Goal: Communication & Community: Participate in discussion

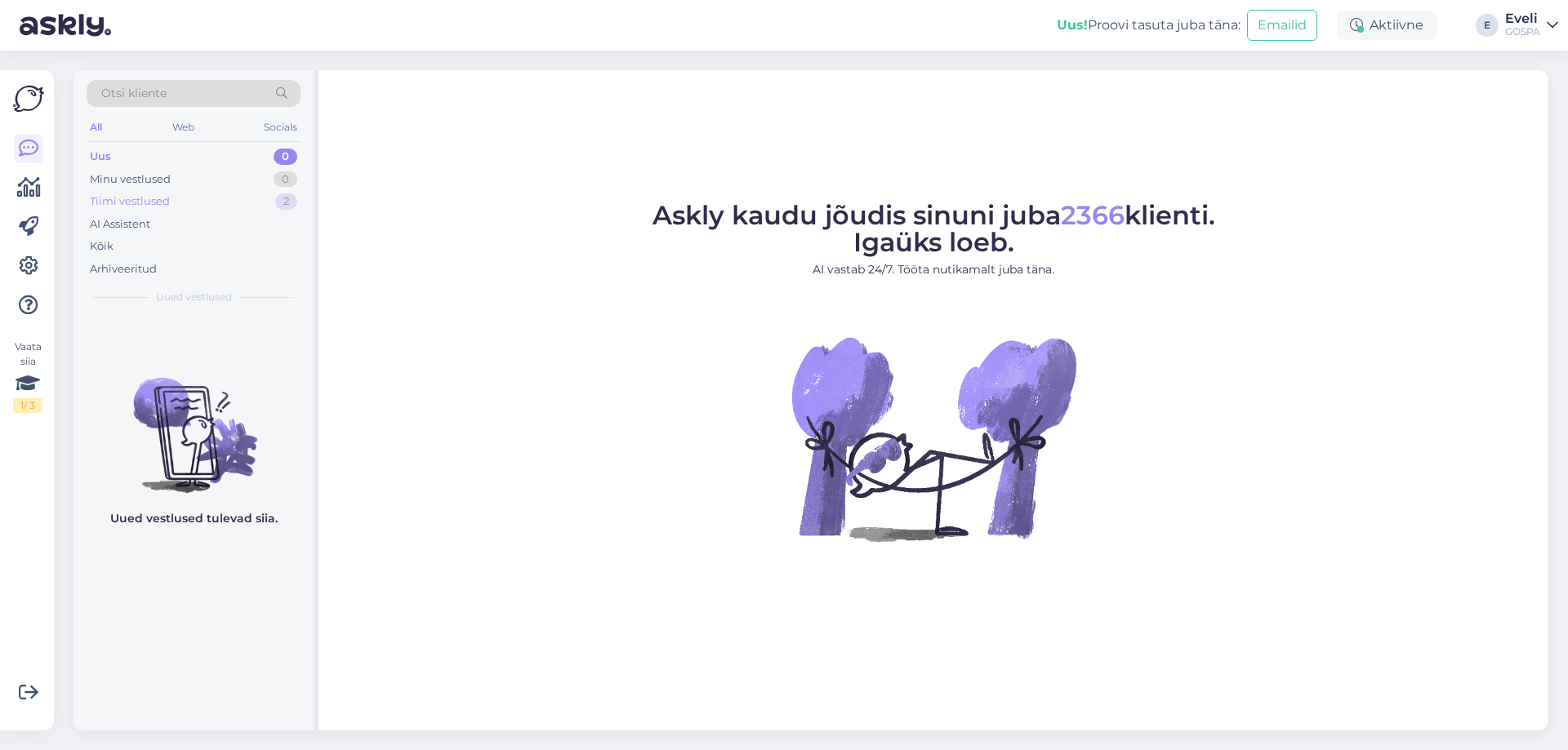
click at [169, 198] on div "Tiimi vestlused 2" at bounding box center [193, 202] width 214 height 23
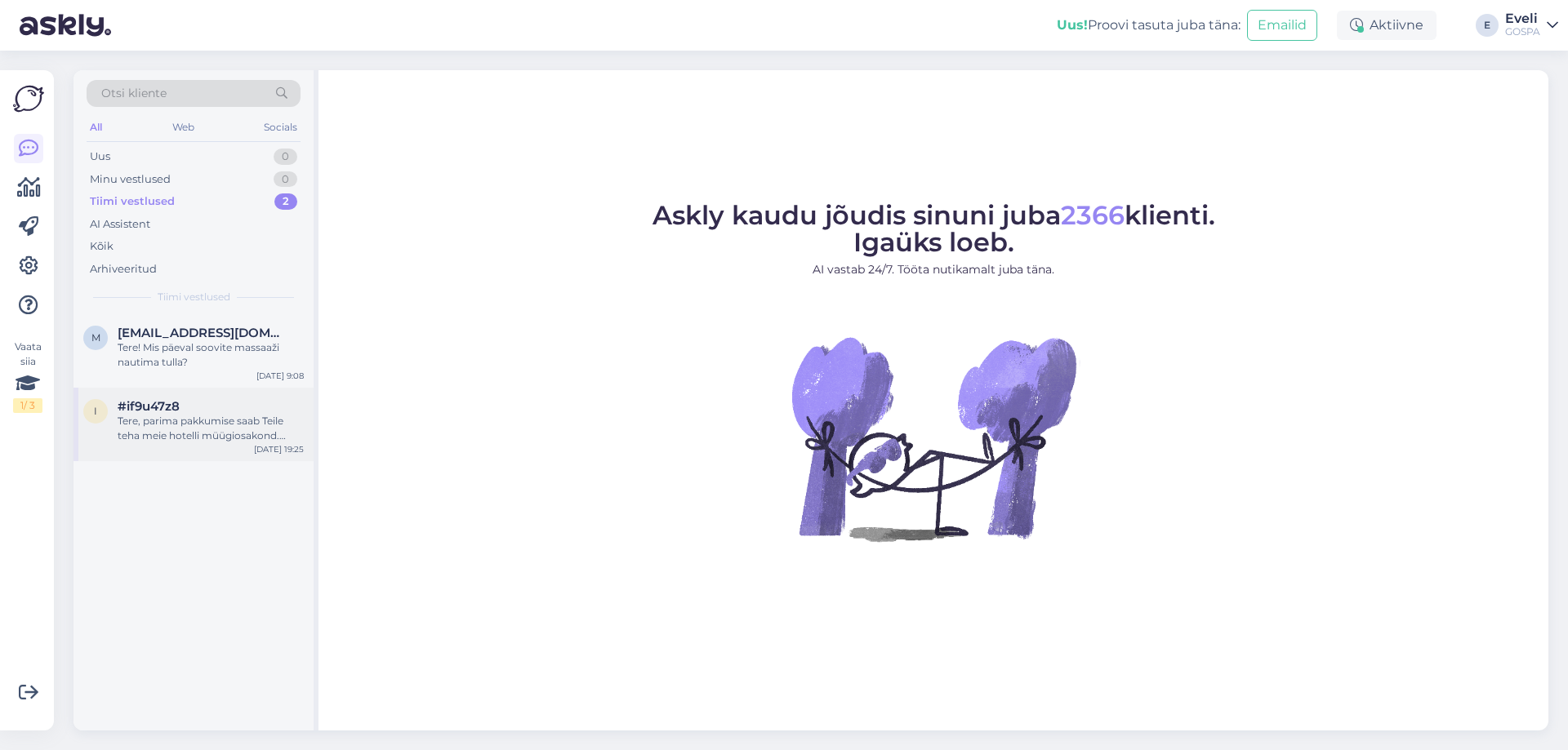
click at [208, 424] on div "Tere, parima pakkumise saab Teile teha meie hotelli müügiosakond. Palun kirjuta…" at bounding box center [211, 429] width 186 height 30
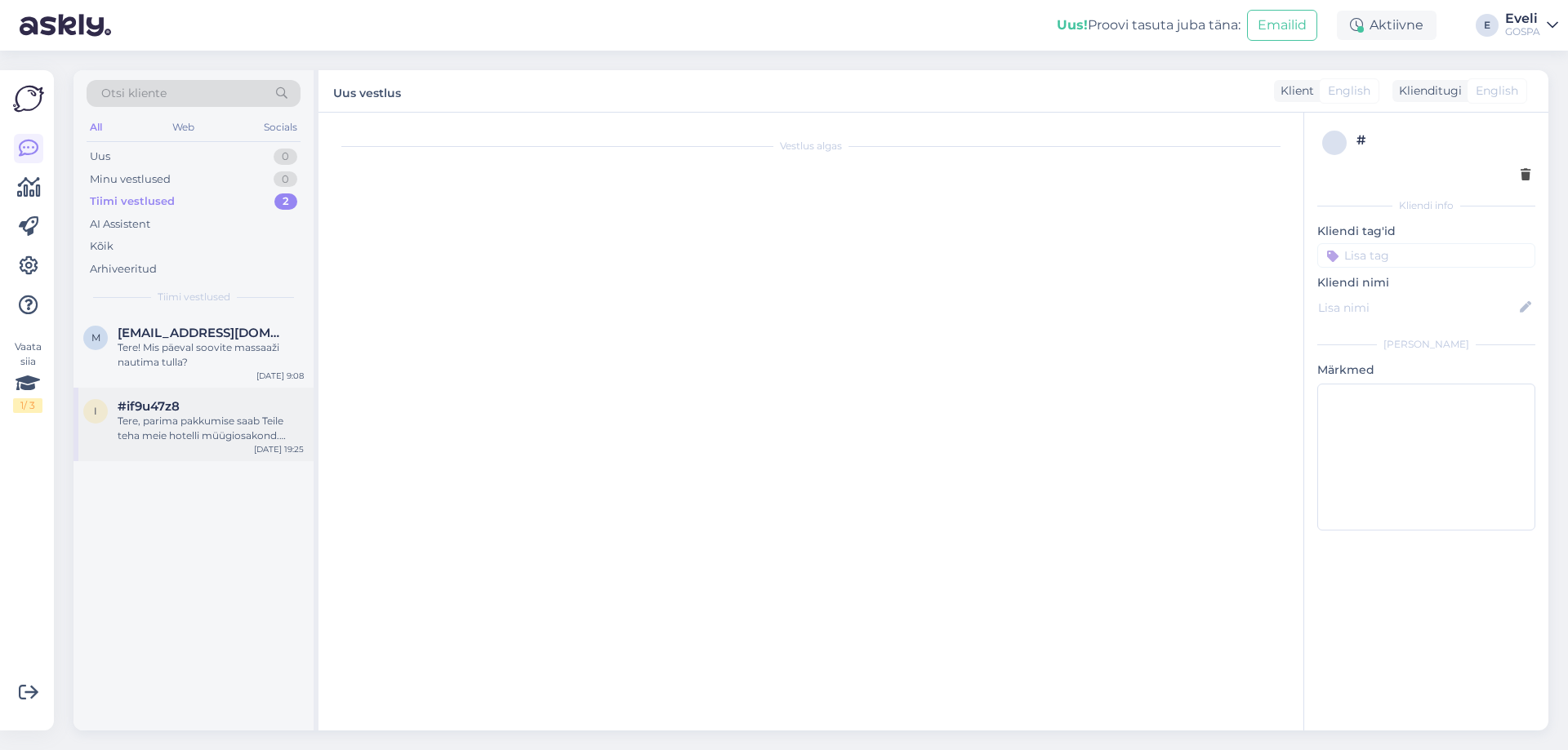
scroll to position [609, 0]
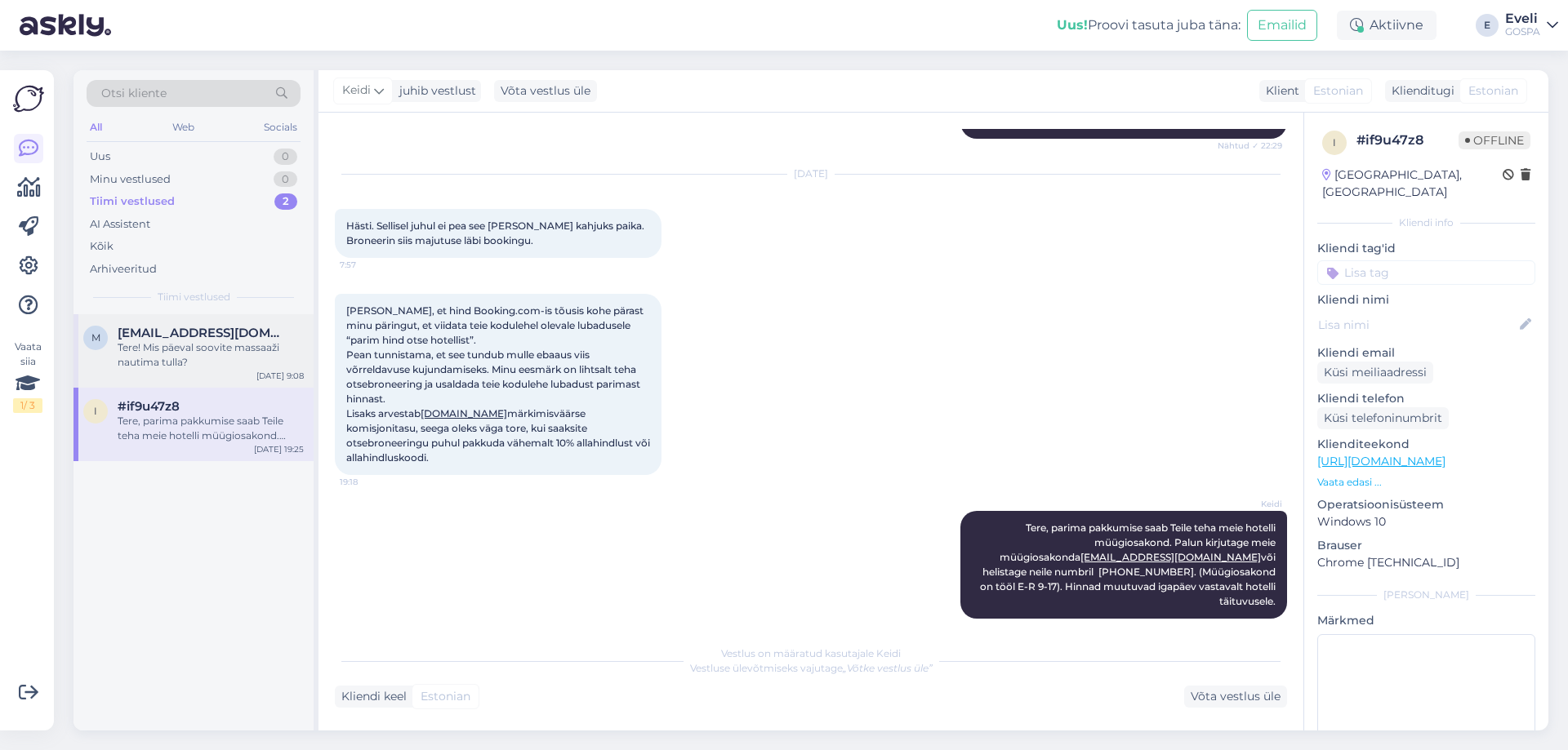
click at [252, 375] on div "m [EMAIL_ADDRESS][DOMAIN_NAME] Tere! Mis päeval soovite massaaži nautima tulla?…" at bounding box center [193, 351] width 240 height 73
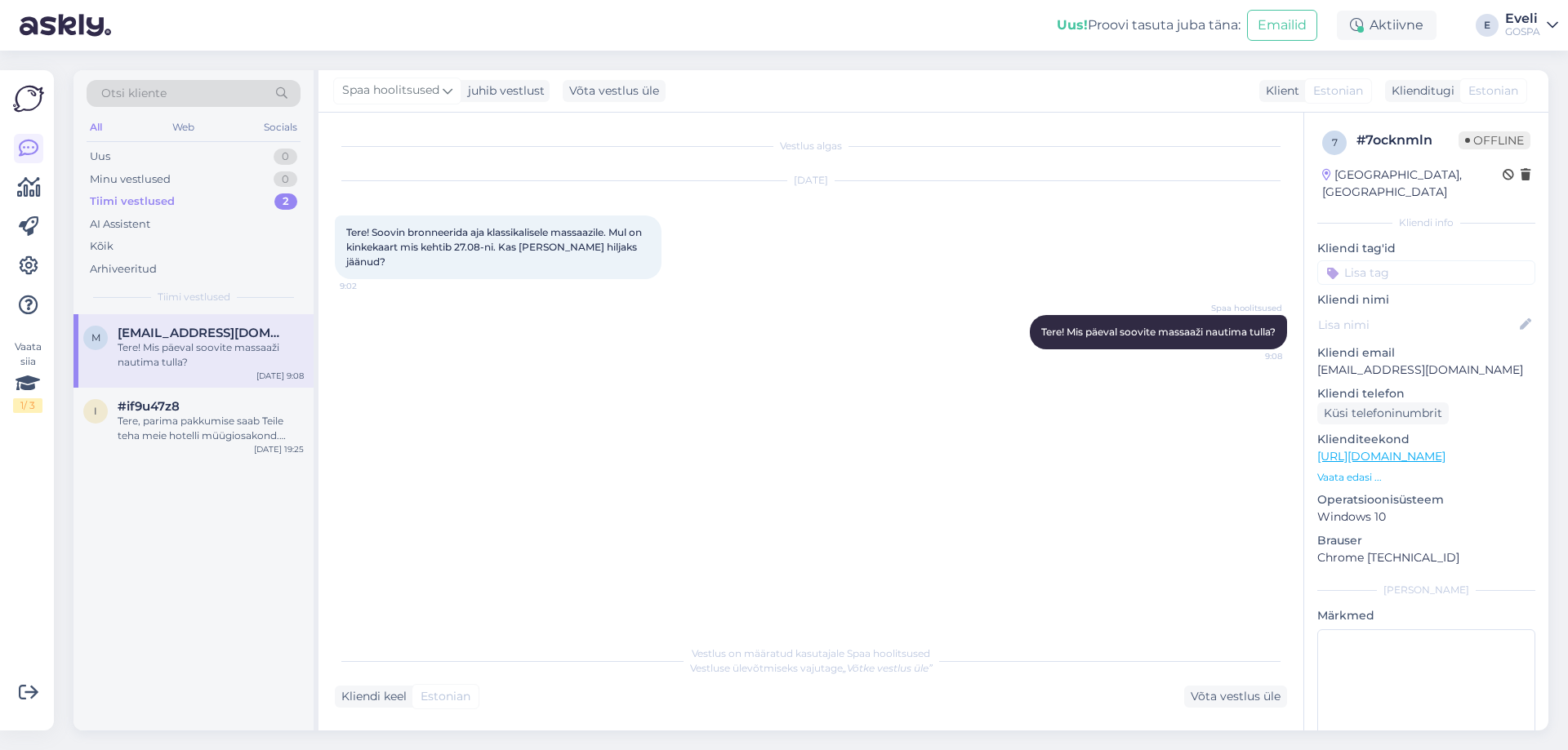
scroll to position [0, 0]
click at [218, 426] on div "Tere, parima pakkumise saab Teile teha meie hotelli müügiosakond. Palun kirjuta…" at bounding box center [211, 429] width 186 height 30
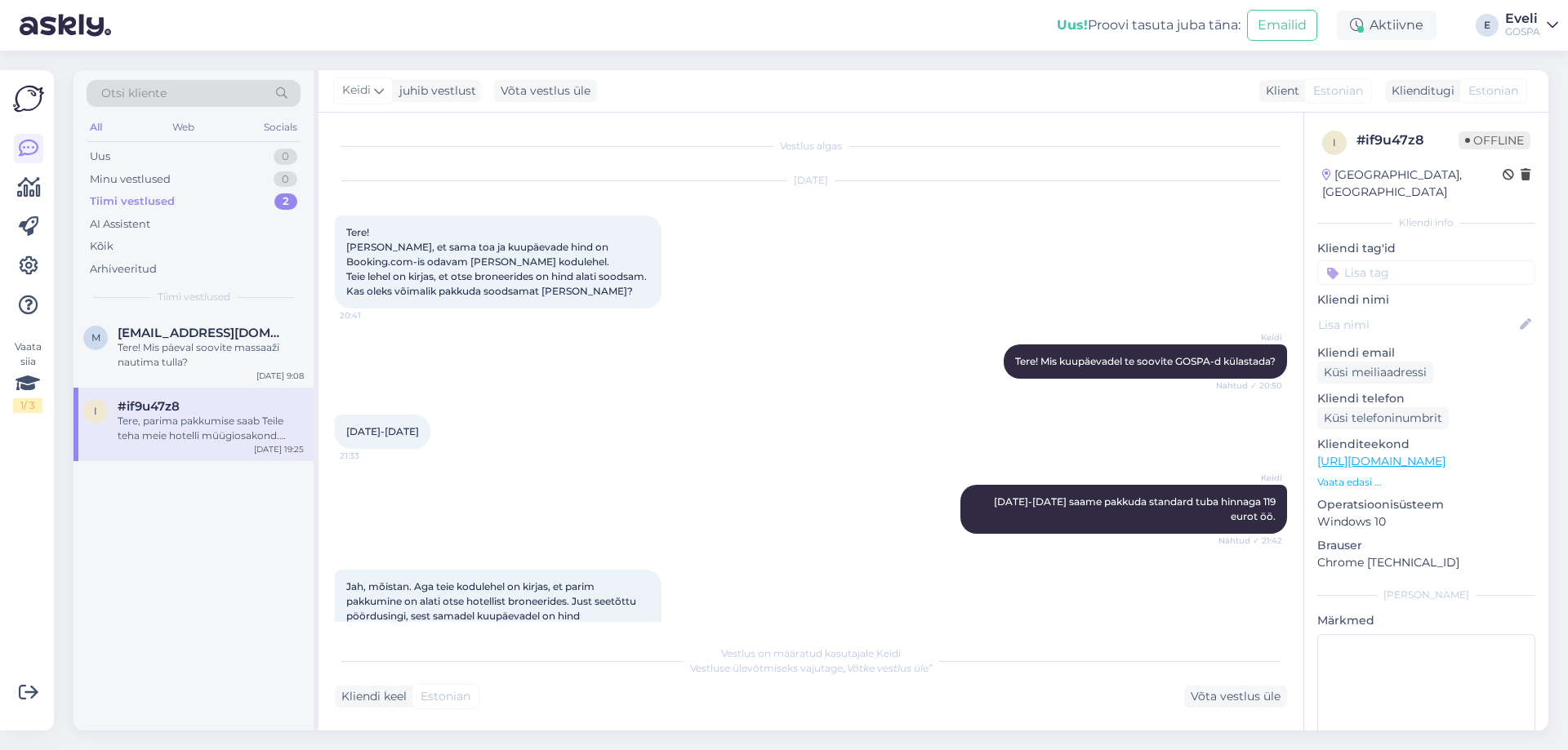
scroll to position [609, 0]
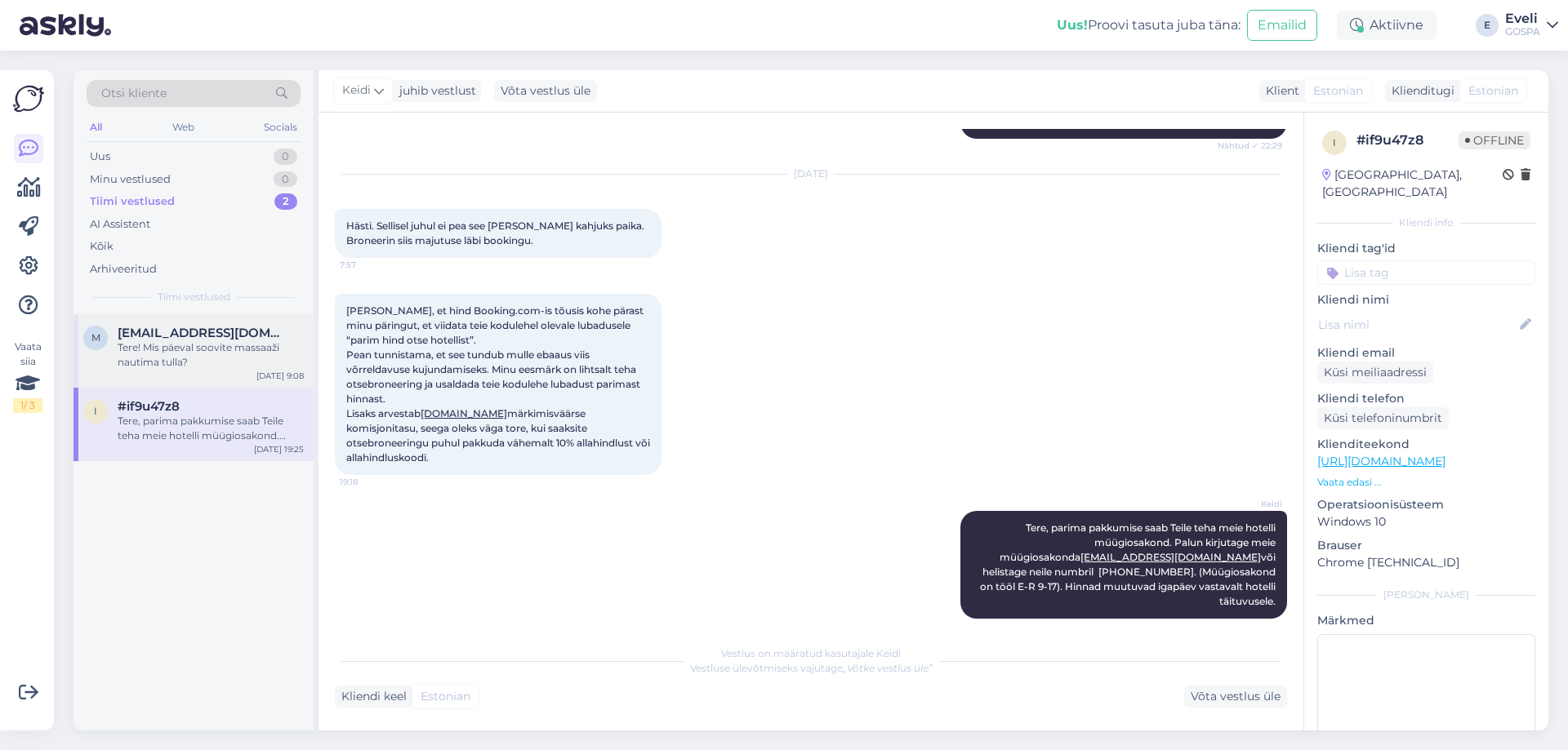
click at [205, 376] on div "m [EMAIL_ADDRESS][DOMAIN_NAME] Tere! Mis päeval soovite massaaži nautima tulla?…" at bounding box center [193, 351] width 240 height 73
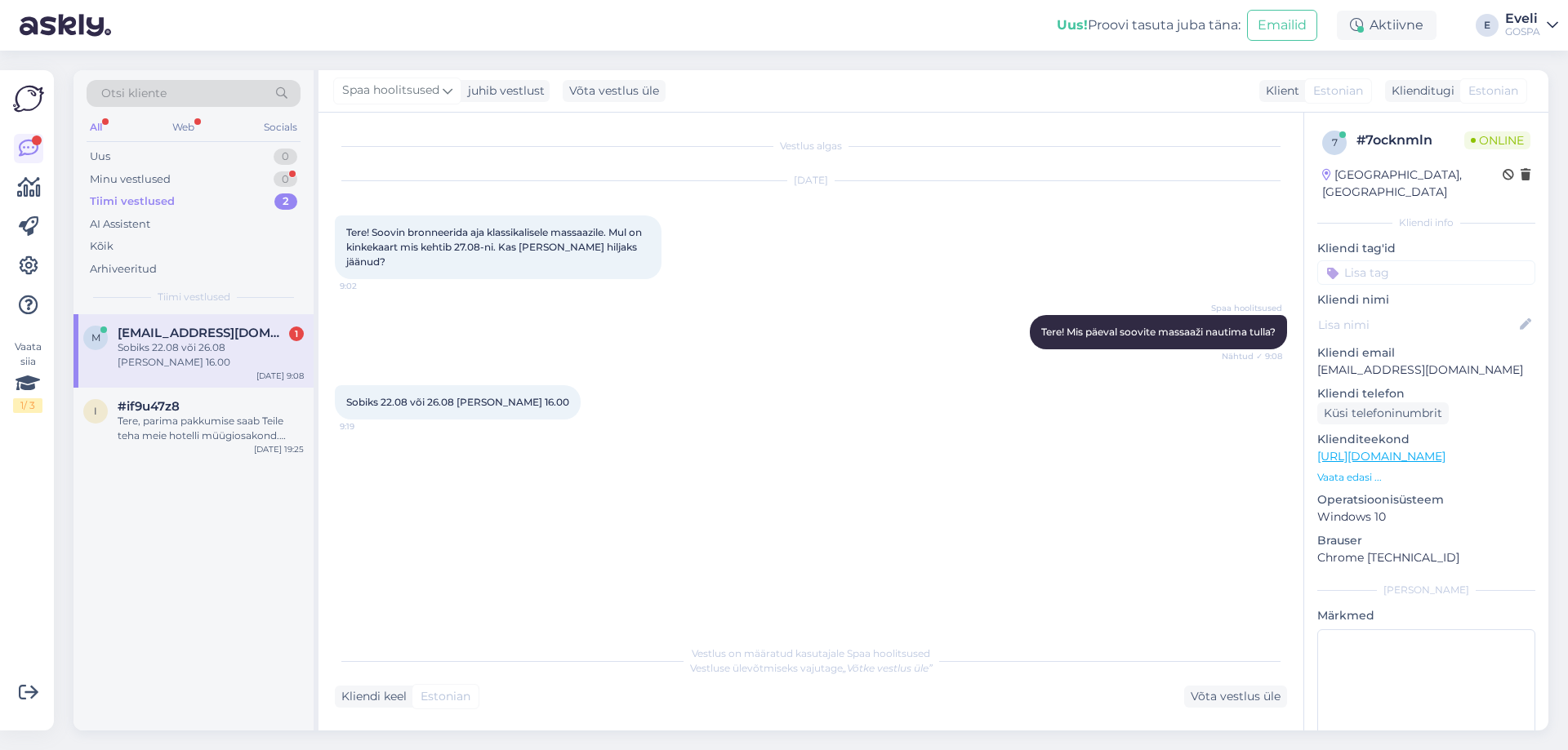
click at [176, 341] on div "Sobiks 22.08 või 26.08 [PERSON_NAME] 16.00" at bounding box center [211, 355] width 186 height 30
click at [173, 431] on div "i #if9u47z8 Tere, parima pakkumise saab Teile teha meie hotelli müügiosakond. P…" at bounding box center [193, 424] width 240 height 73
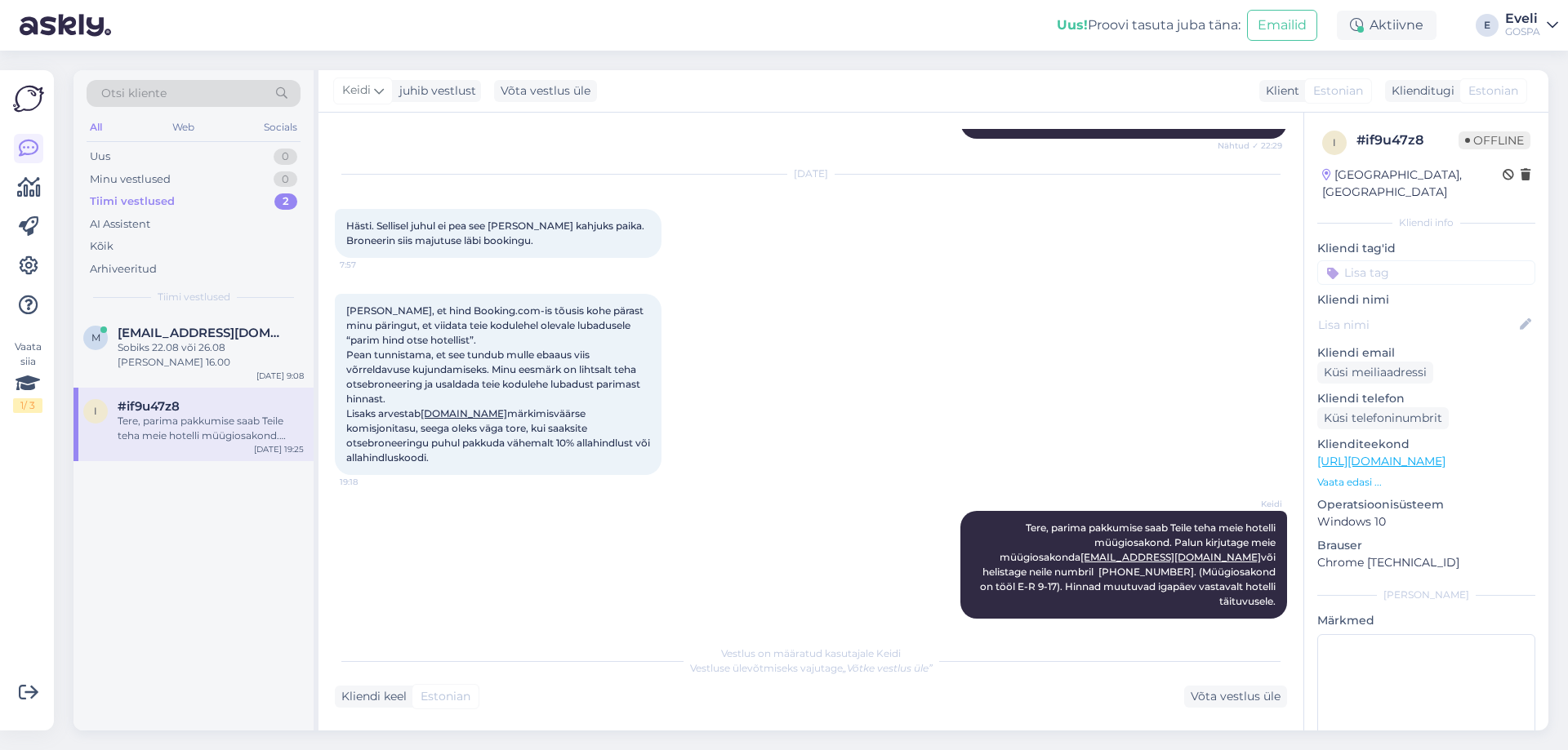
click at [218, 414] on div "Tere, parima pakkumise saab Teile teha meie hotelli müügiosakond. Palun kirjuta…" at bounding box center [211, 429] width 186 height 30
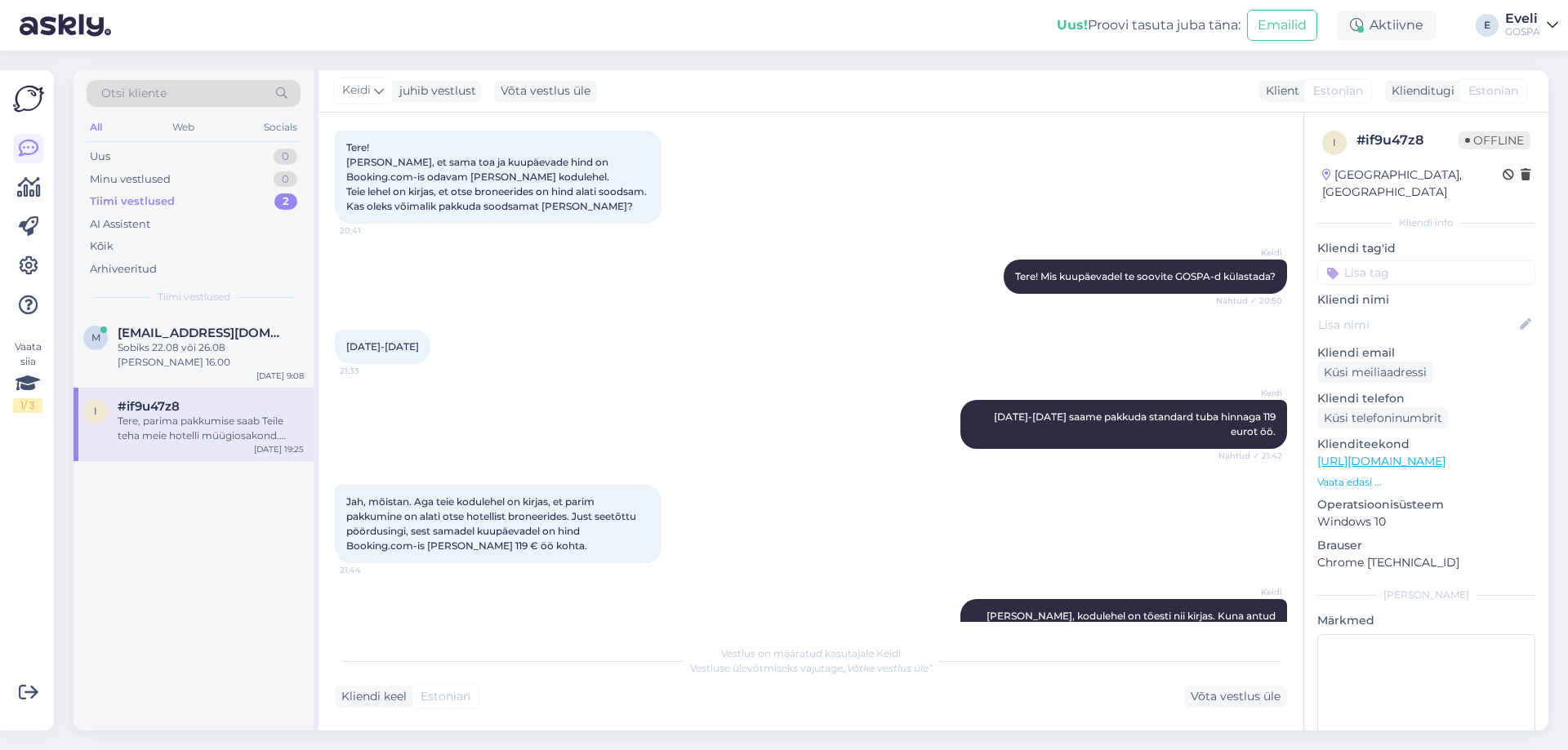
scroll to position [0, 0]
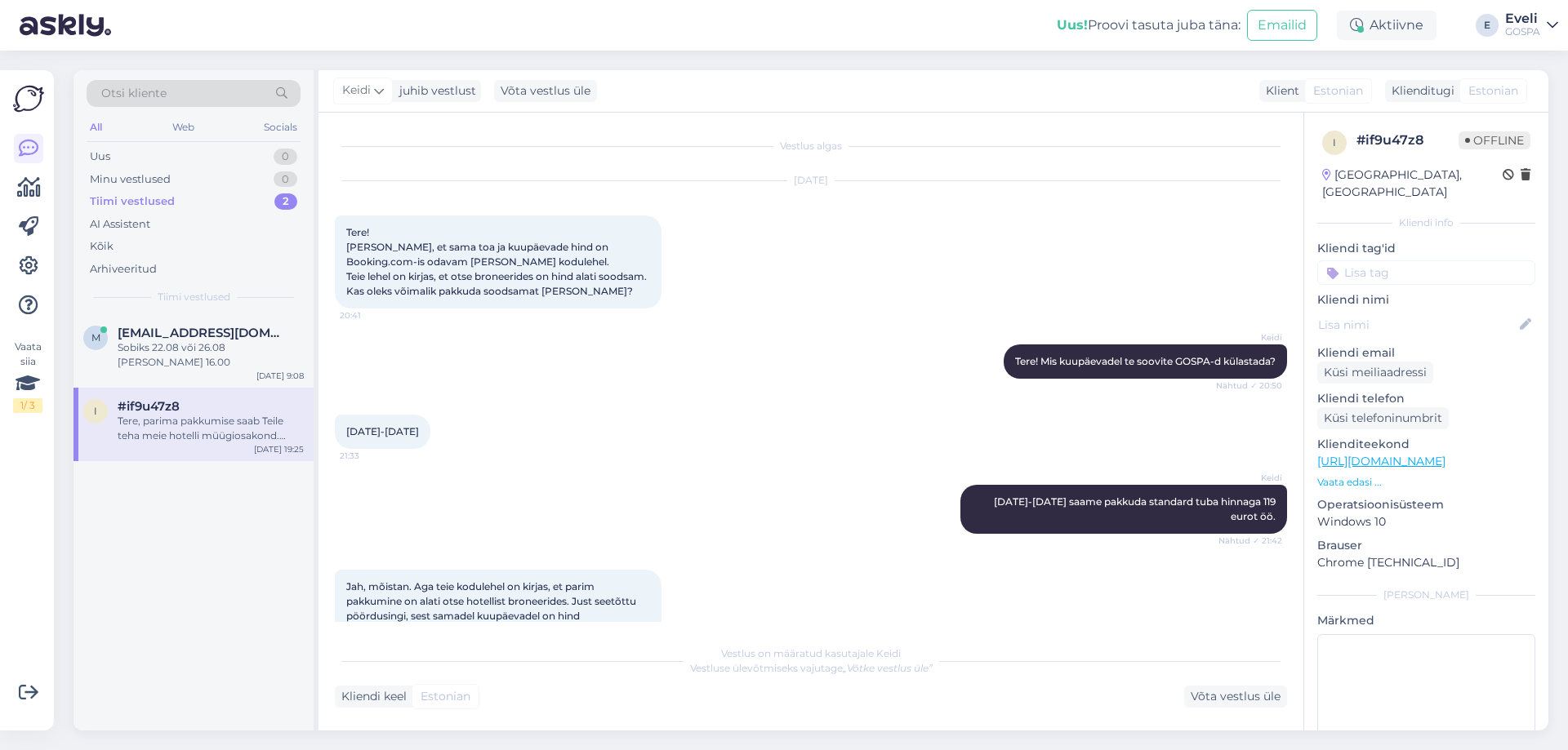
click at [149, 191] on div "Tiimi vestlused 2" at bounding box center [193, 202] width 214 height 23
click at [148, 175] on div "Minu vestlused" at bounding box center [130, 179] width 81 height 17
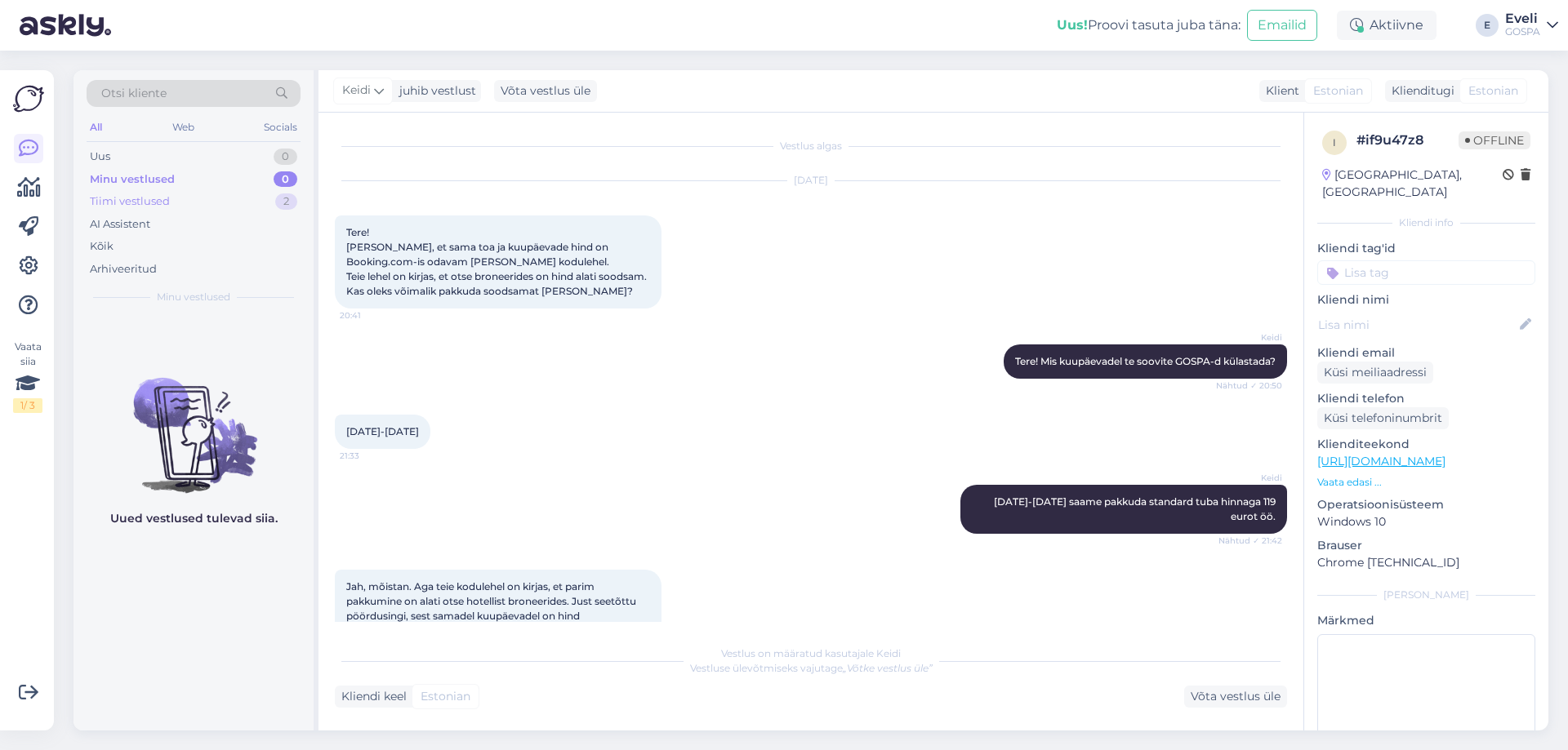
click at [147, 198] on div "Tiimi vestlused" at bounding box center [130, 202] width 80 height 17
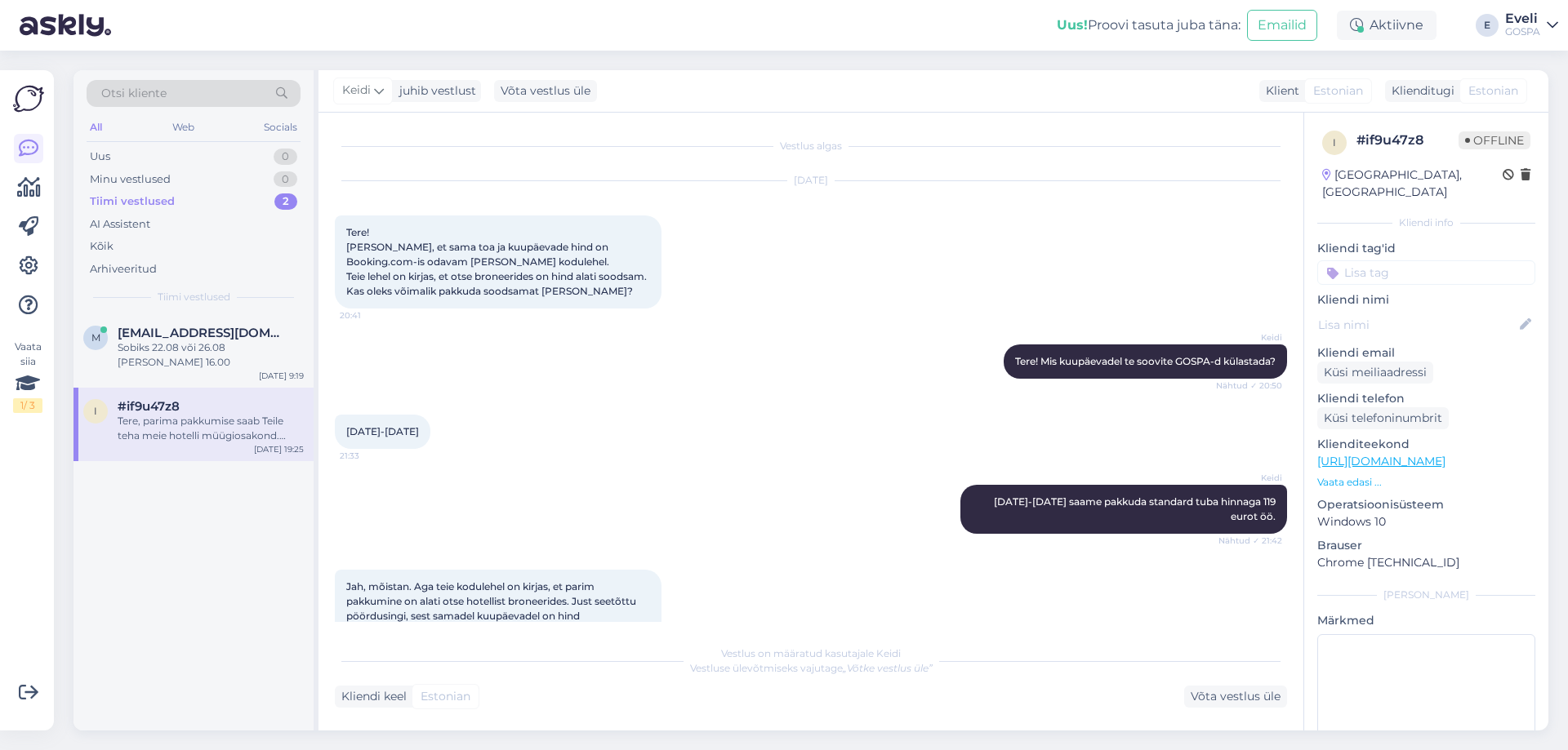
click at [144, 414] on div "Tere, parima pakkumise saab Teile teha meie hotelli müügiosakond. Palun kirjuta…" at bounding box center [211, 429] width 186 height 30
click at [162, 347] on div "Sobiks 22.08 või 26.08 [PERSON_NAME] 16.00" at bounding box center [211, 355] width 186 height 30
